Goal: Task Accomplishment & Management: Manage account settings

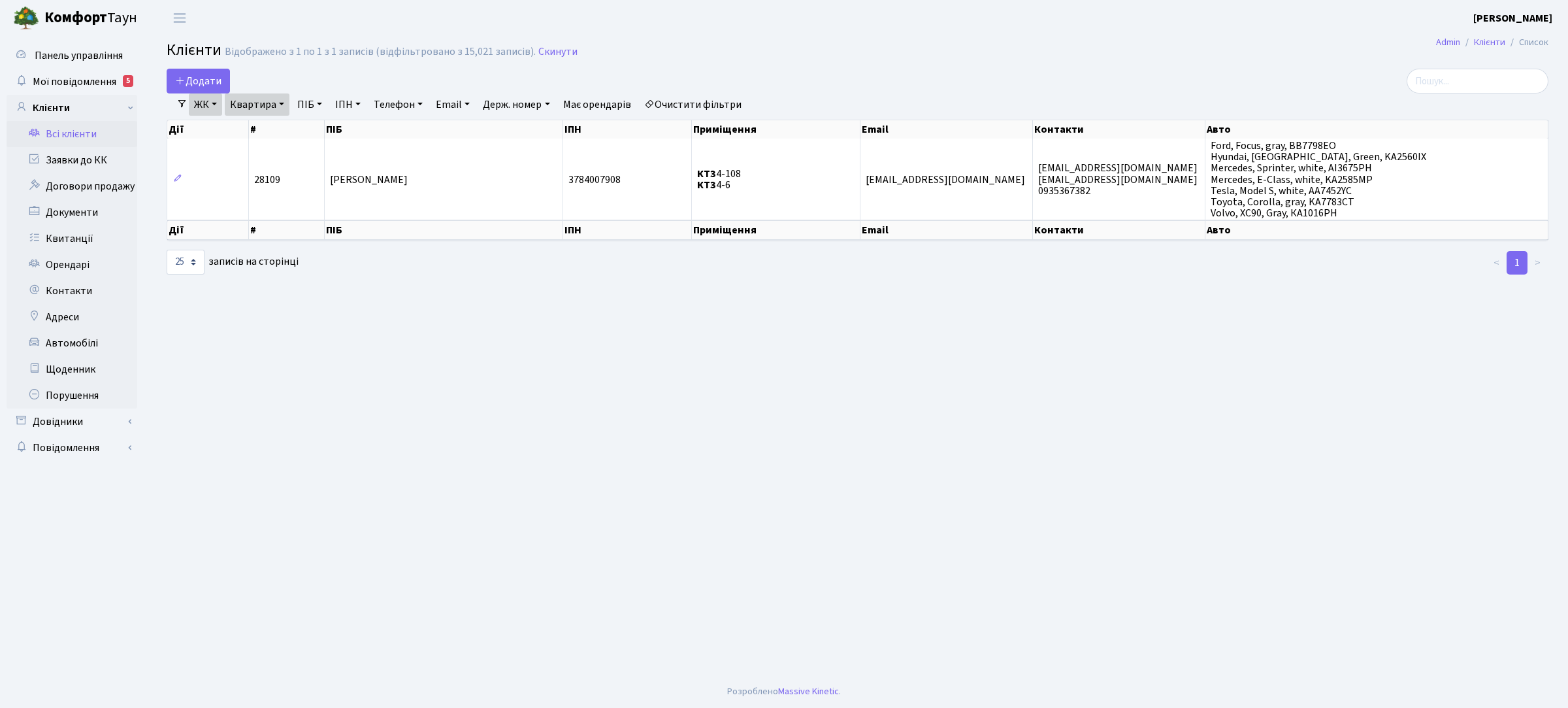
select select "25"
click at [82, 160] on link "Заявки до КК" at bounding box center [72, 160] width 131 height 26
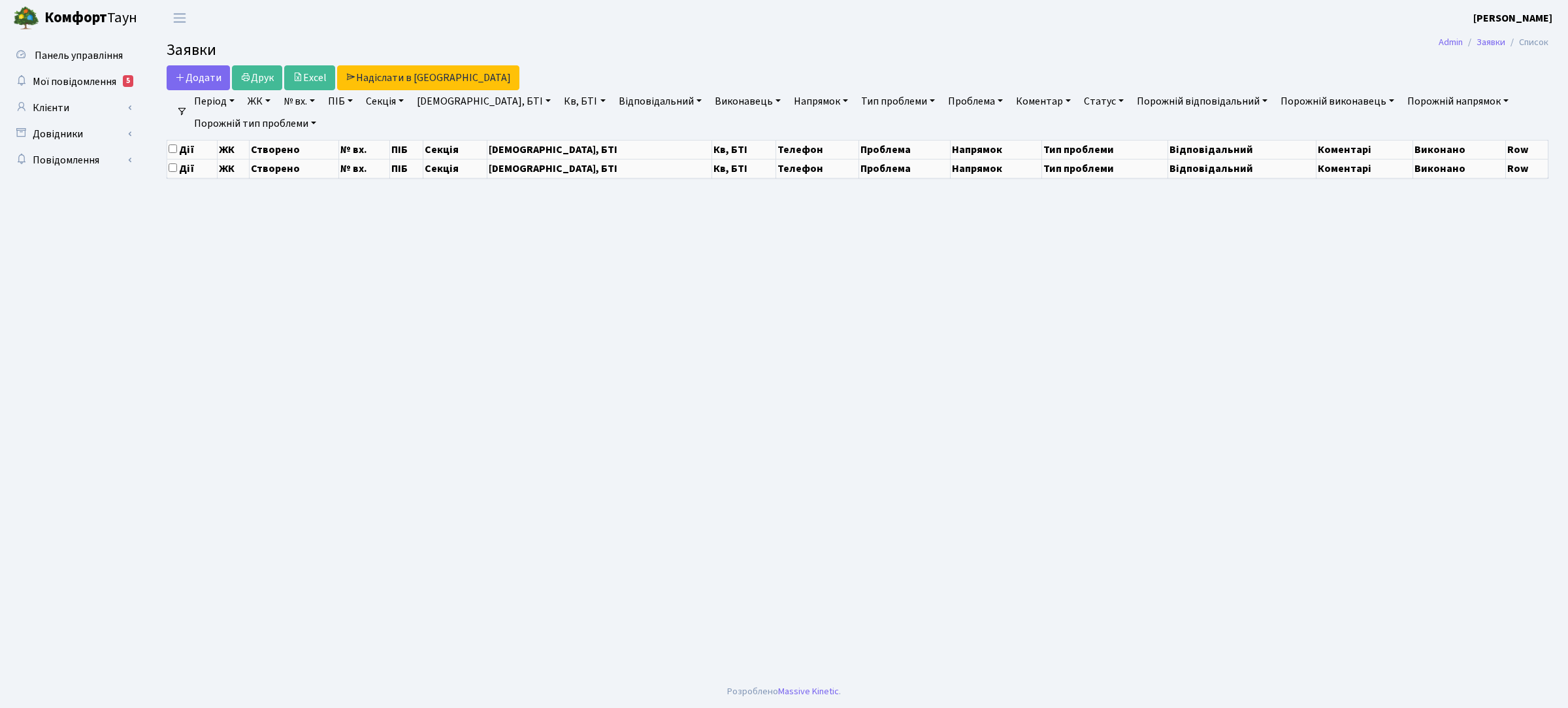
select select "25"
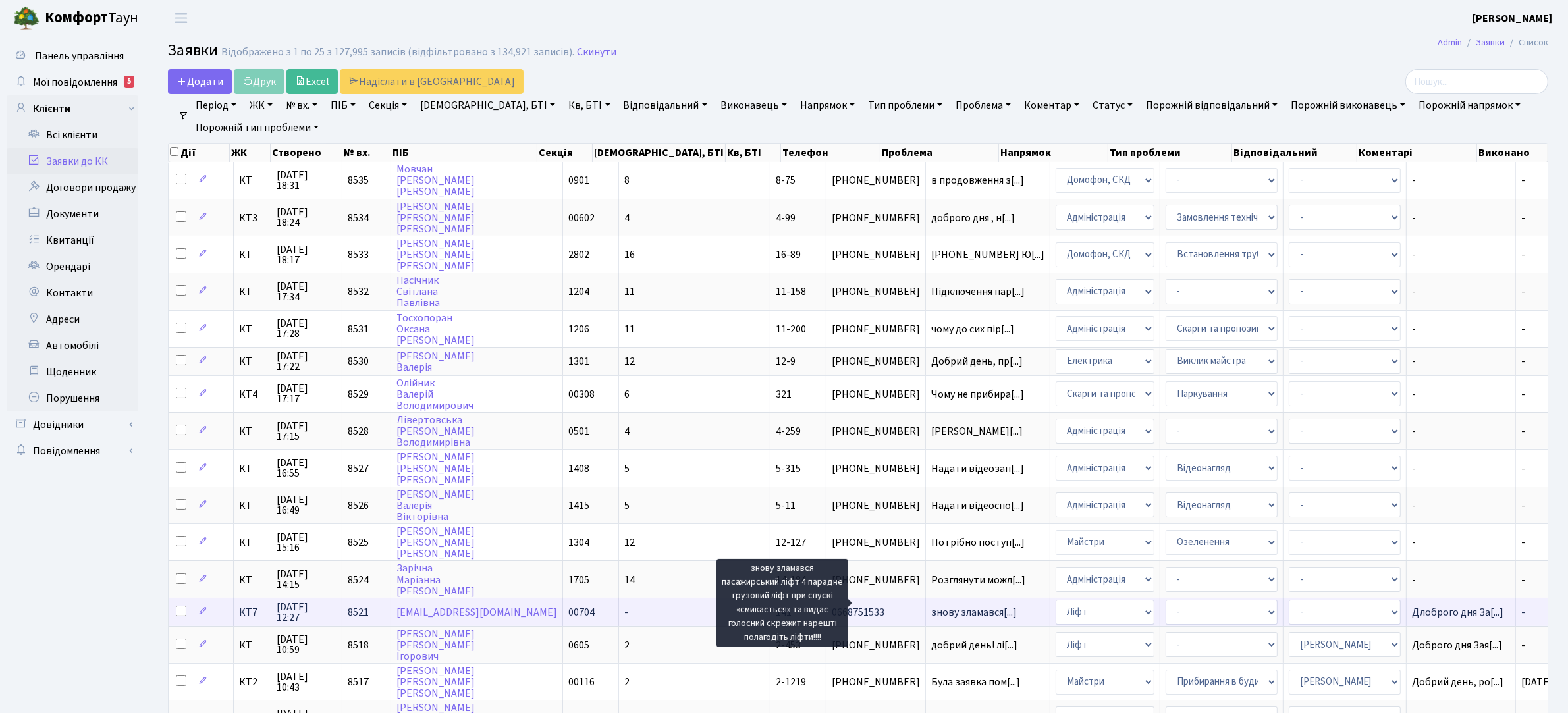
scroll to position [2, 0]
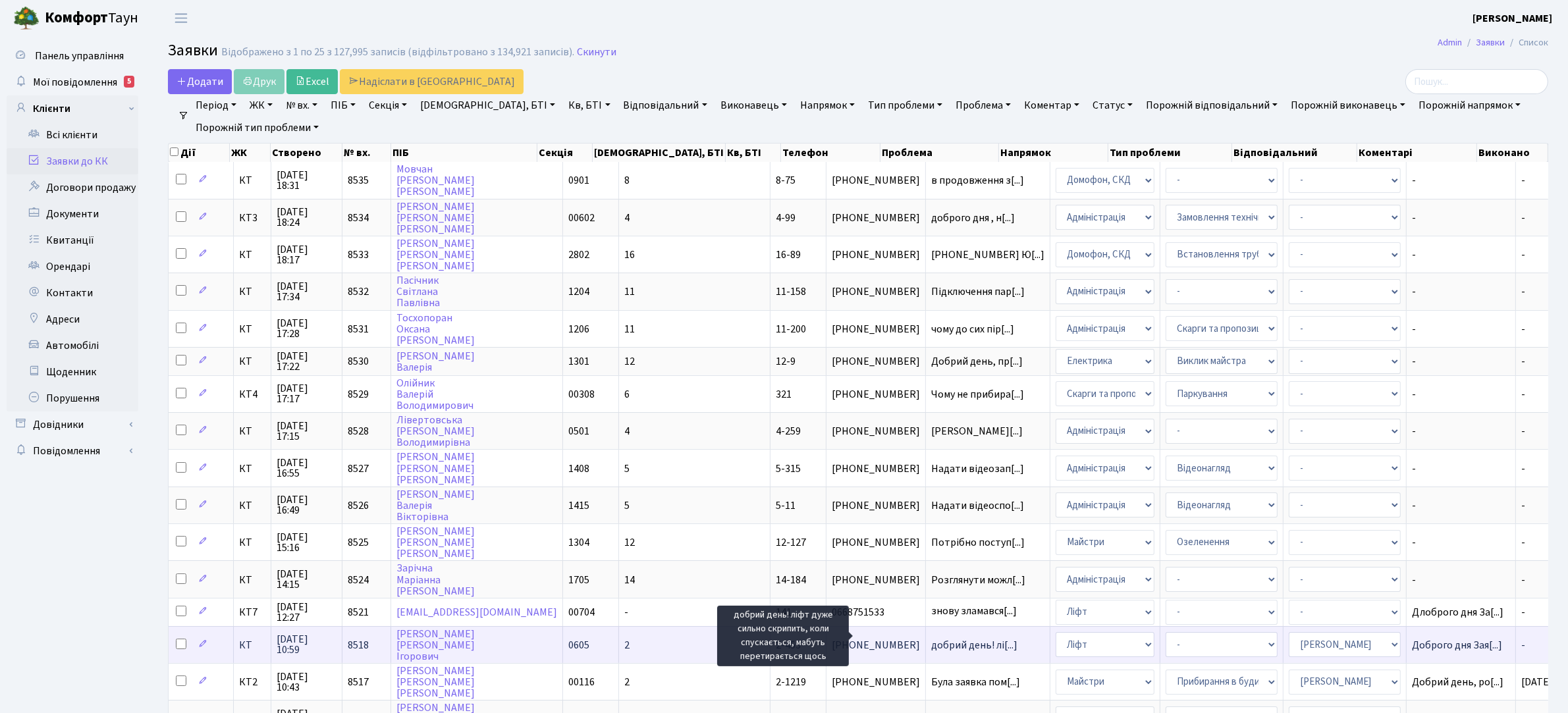
click at [934, 638] on span "добрий день! лі[...]" at bounding box center [974, 646] width 86 height 15
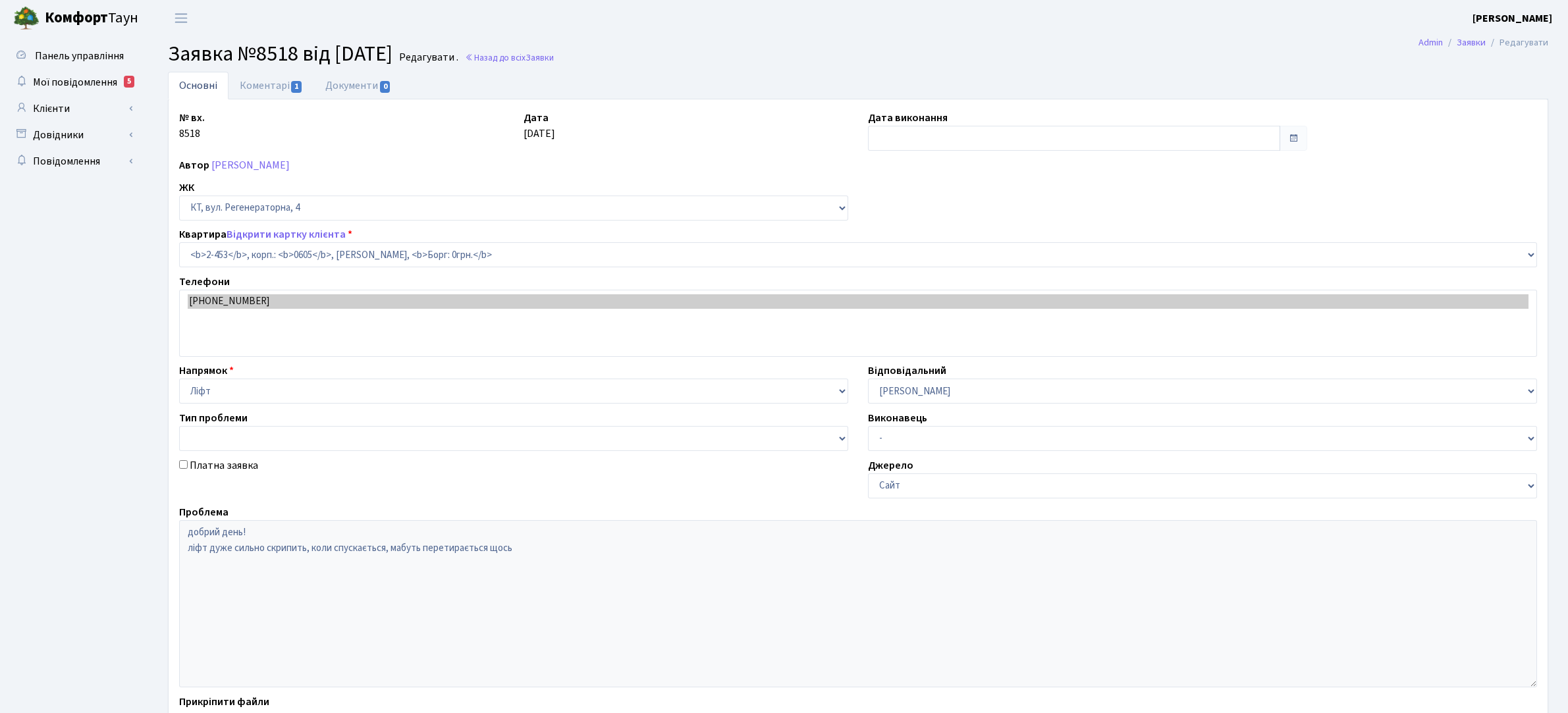
select select "1467"
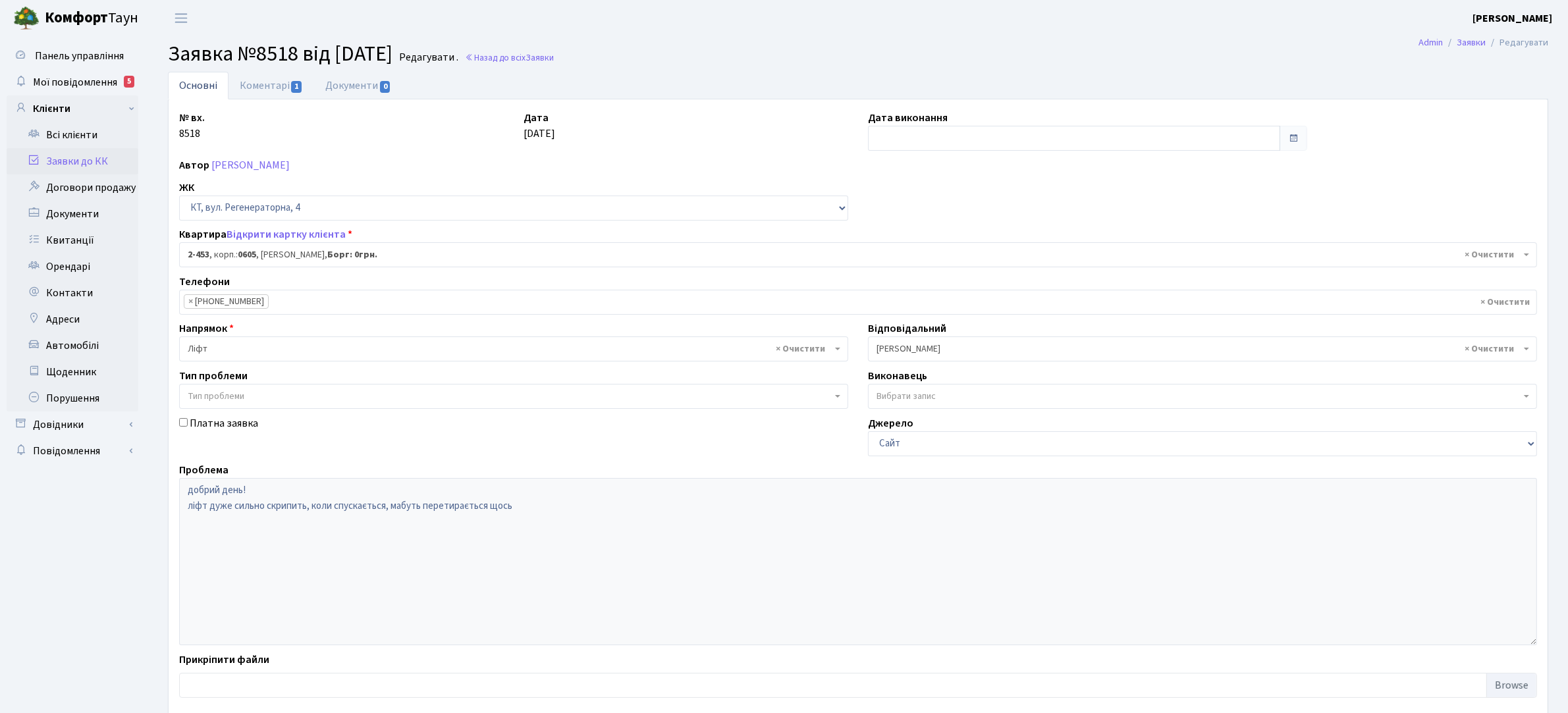
click at [72, 155] on link "Заявки до КК" at bounding box center [72, 161] width 132 height 26
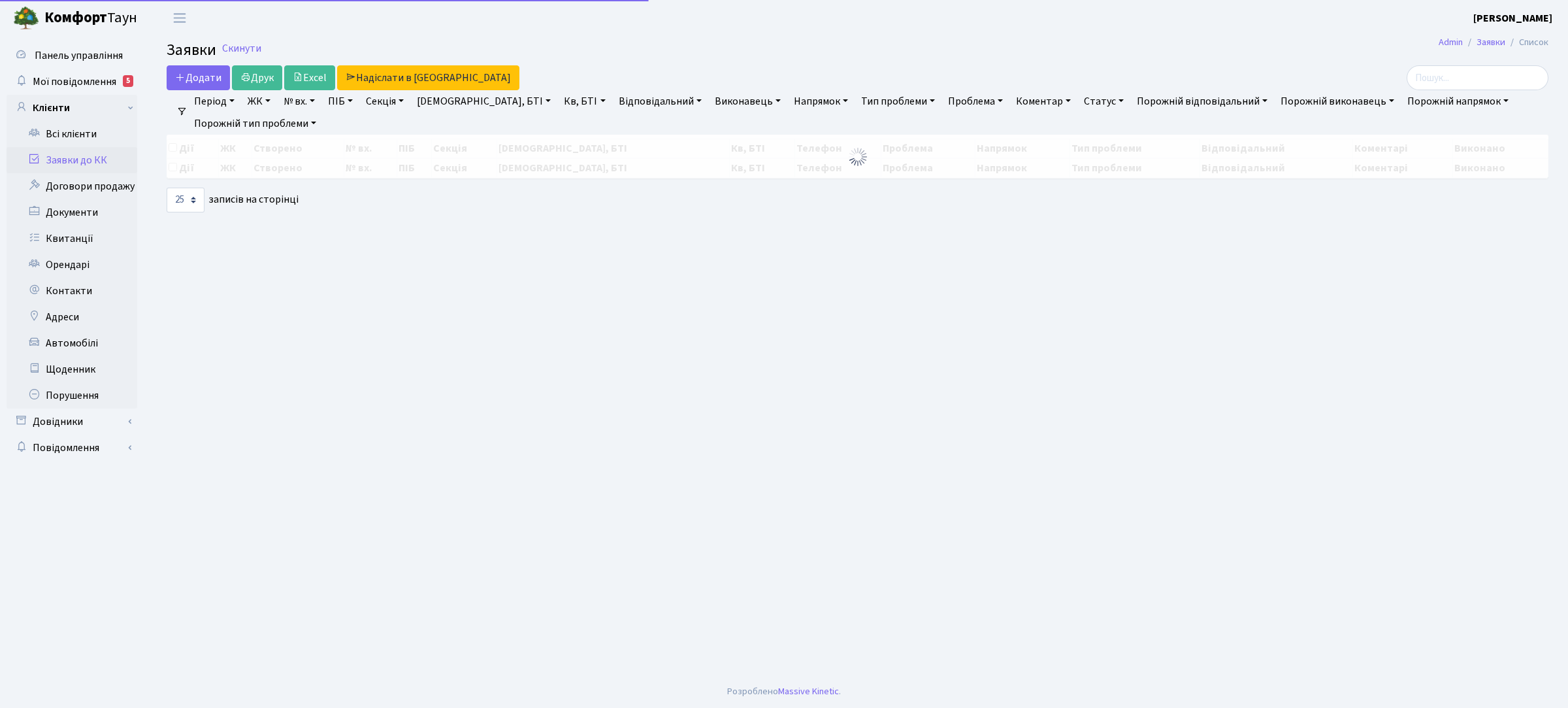
select select "25"
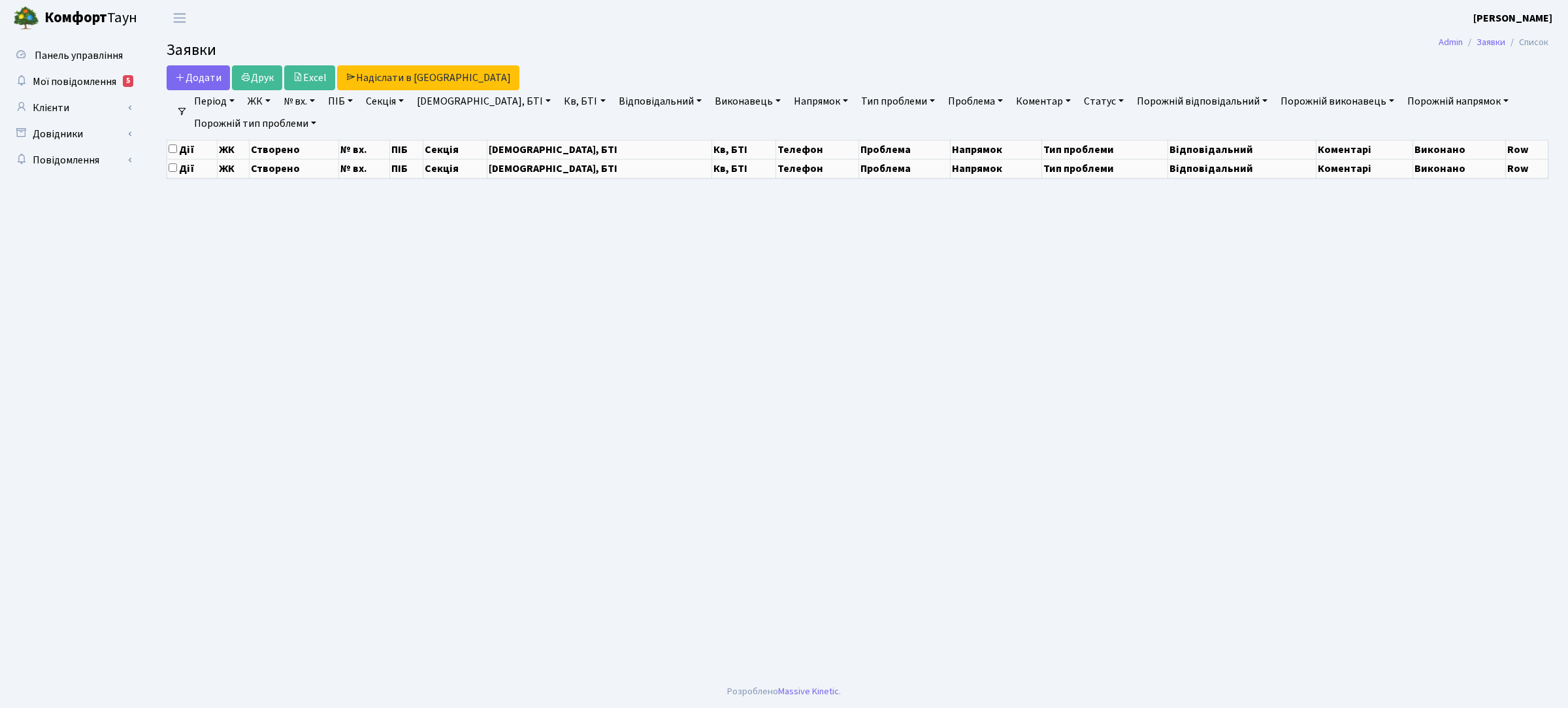
select select "25"
